Goal: Information Seeking & Learning: Compare options

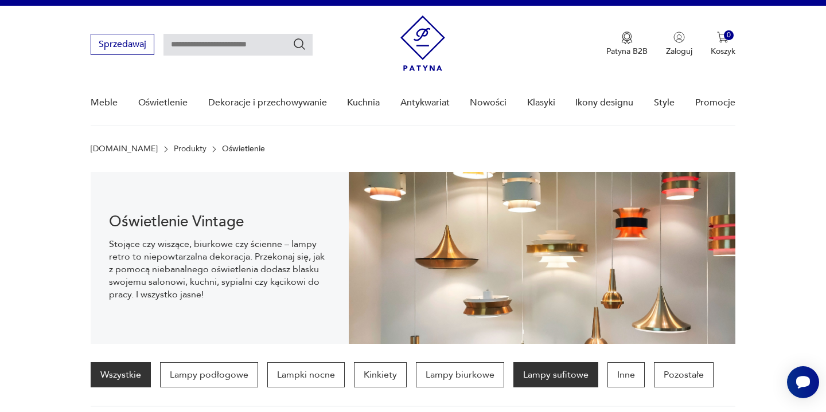
click at [569, 379] on p "Lampy sufitowe" at bounding box center [555, 374] width 85 height 25
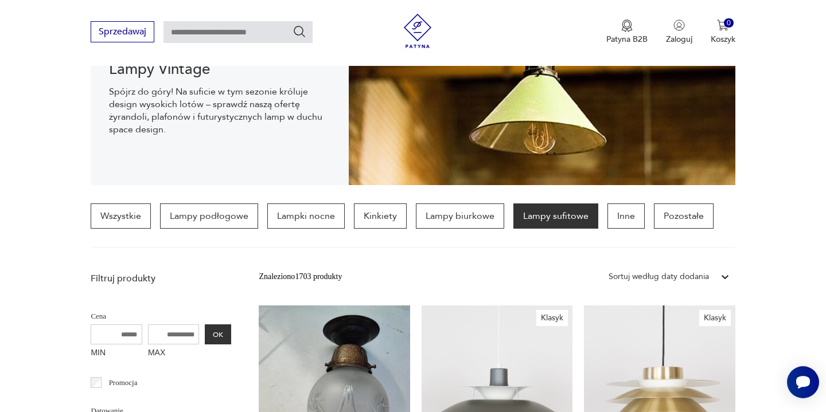
scroll to position [176, 0]
click at [724, 276] on icon at bounding box center [724, 276] width 11 height 11
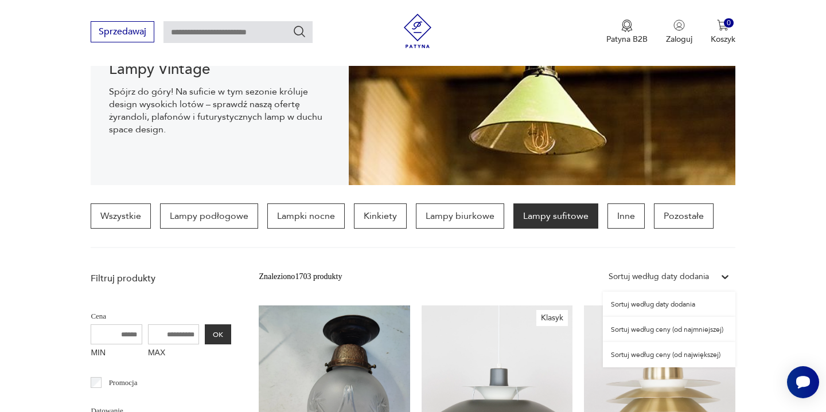
click at [681, 331] on div "Sortuj według ceny (od najmniejszej)" at bounding box center [669, 329] width 132 height 25
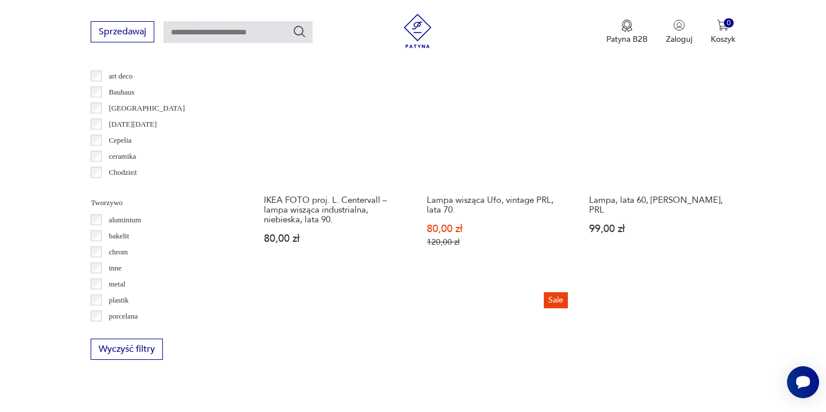
scroll to position [949, 0]
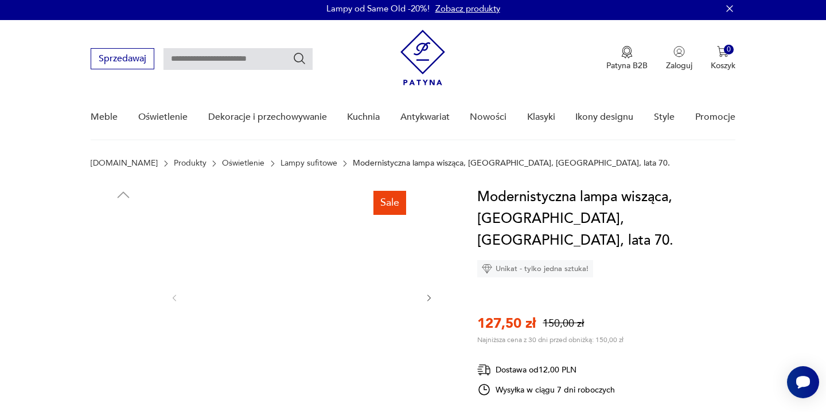
scroll to position [5, 0]
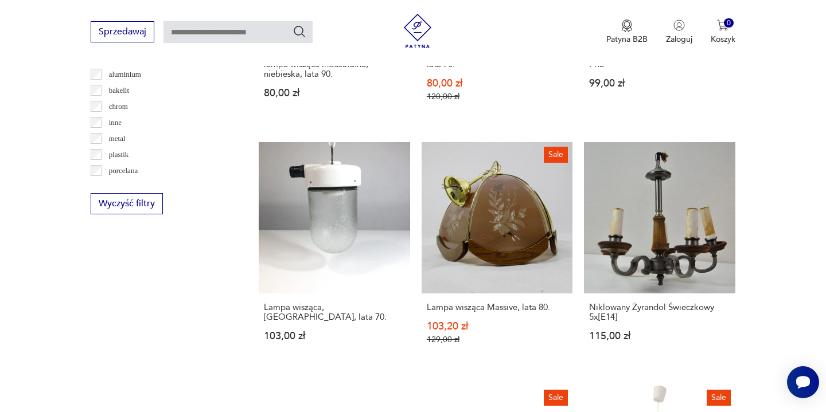
scroll to position [1093, 0]
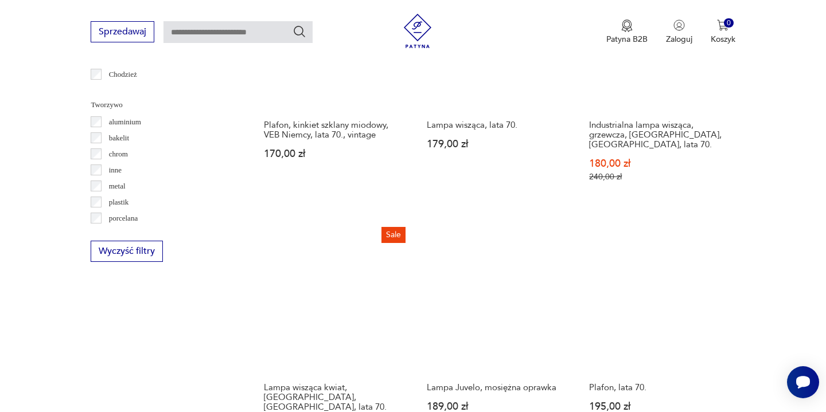
scroll to position [1047, 0]
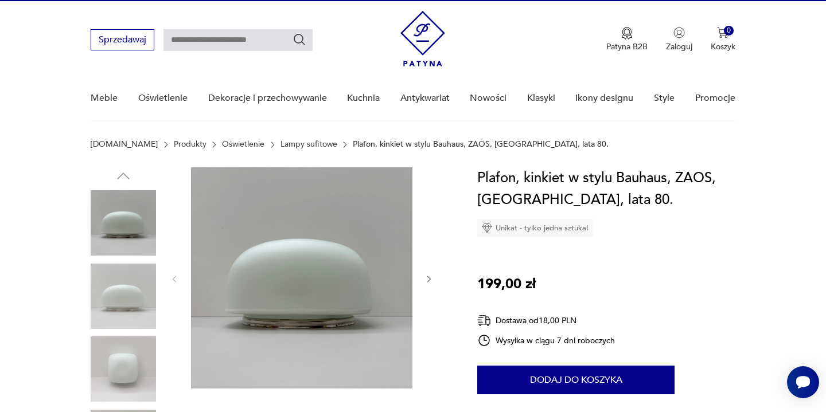
scroll to position [37, 0]
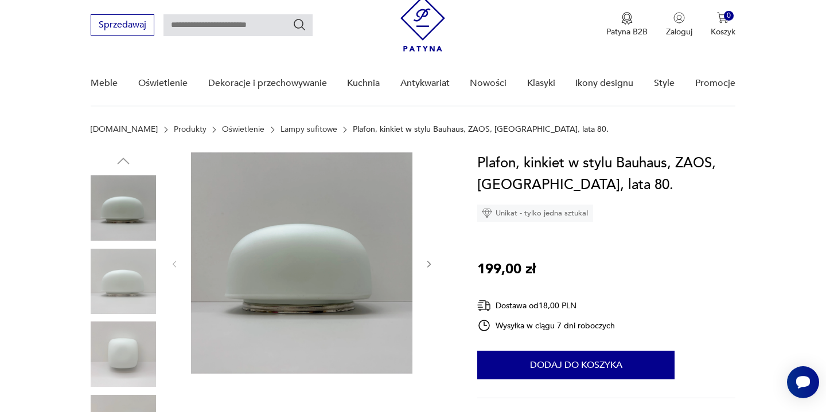
click at [122, 355] on img at bounding box center [123, 354] width 65 height 65
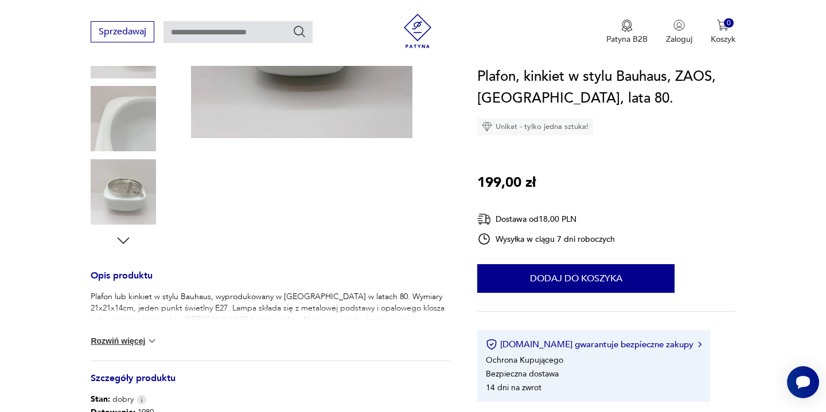
scroll to position [273, 0]
click at [150, 342] on img at bounding box center [151, 340] width 11 height 11
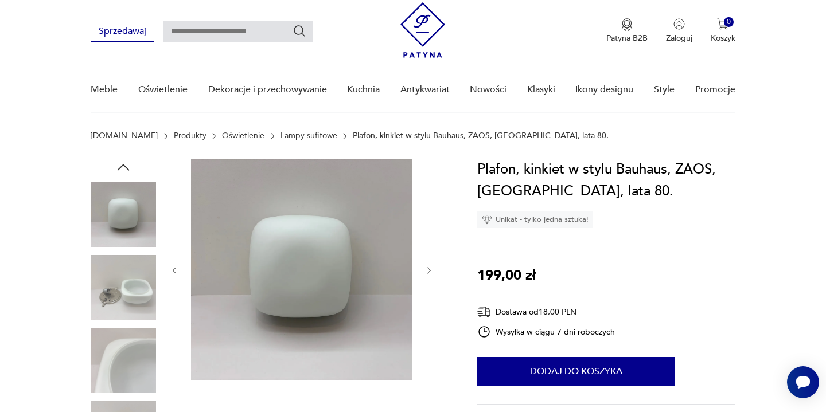
scroll to position [30, 0]
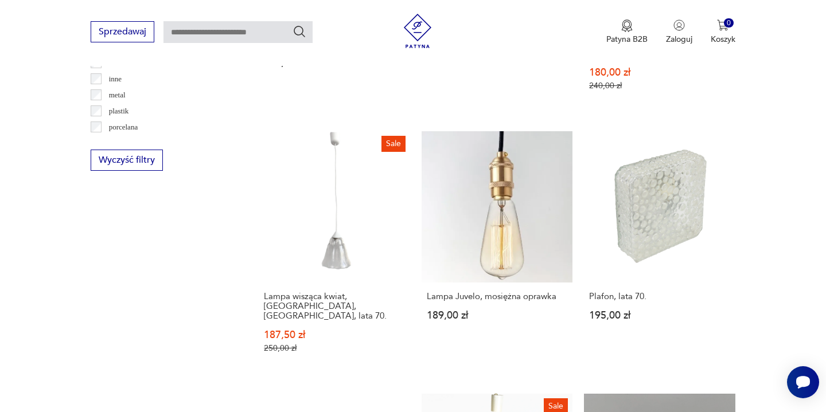
scroll to position [1139, 0]
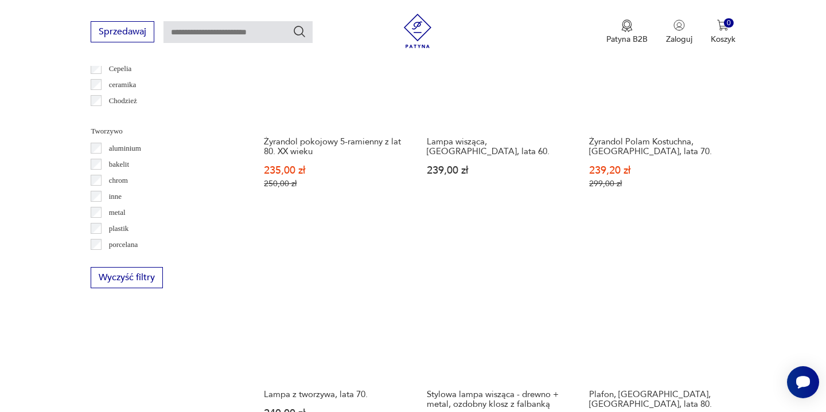
scroll to position [1020, 0]
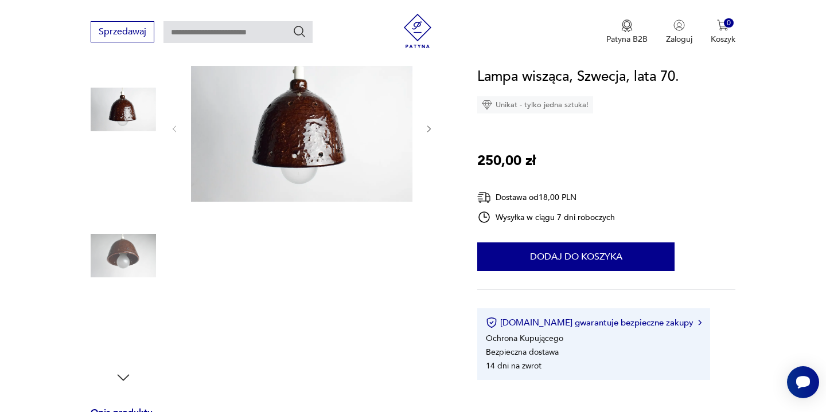
scroll to position [138, 0]
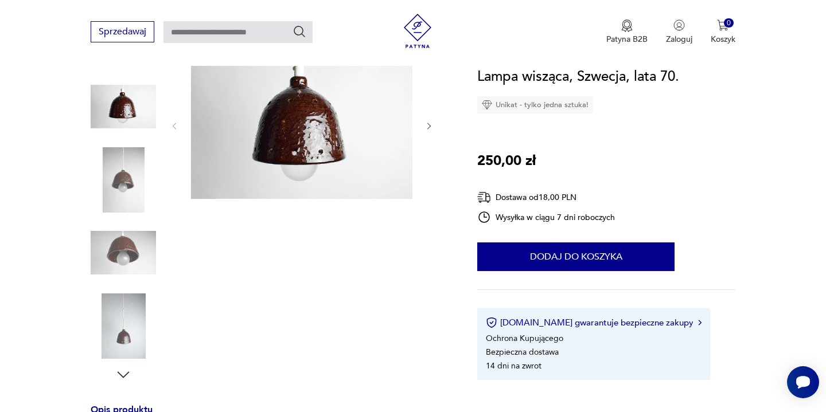
click at [122, 166] on img at bounding box center [123, 179] width 65 height 65
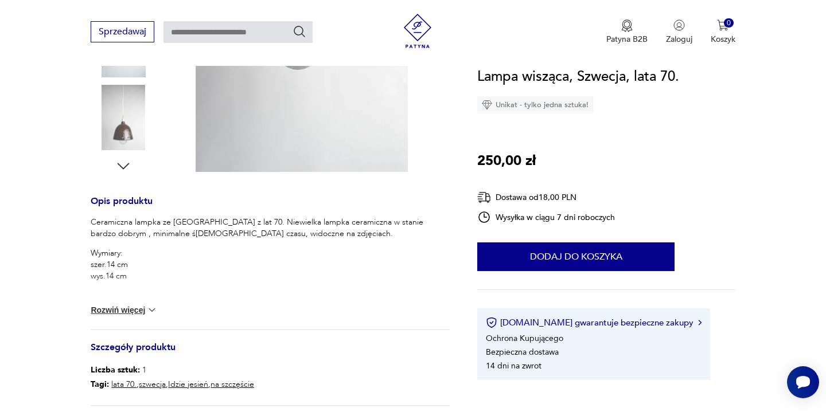
scroll to position [349, 0]
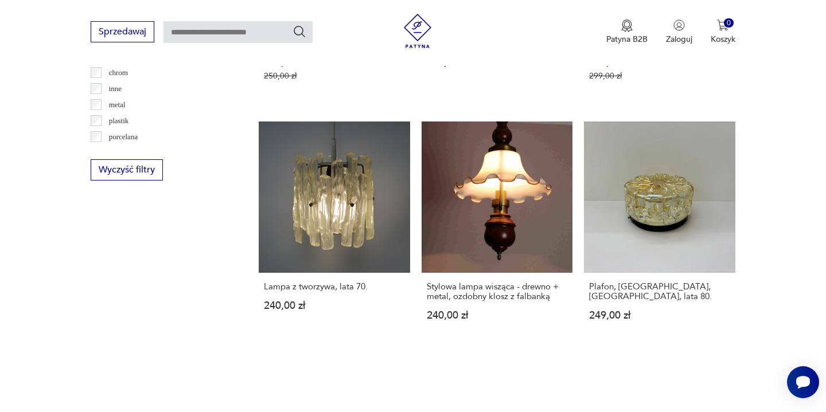
scroll to position [1128, 0]
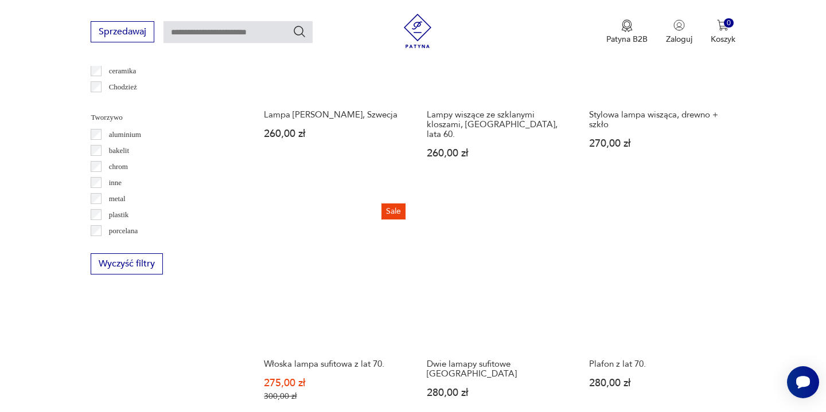
scroll to position [1034, 0]
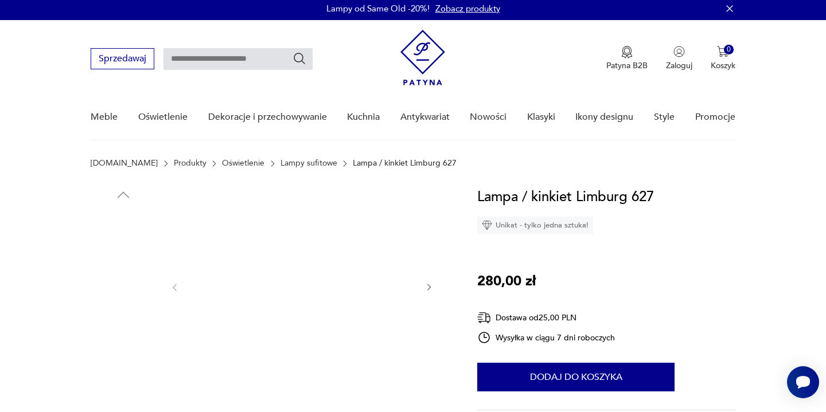
scroll to position [2, 0]
